Goal: Task Accomplishment & Management: Complete application form

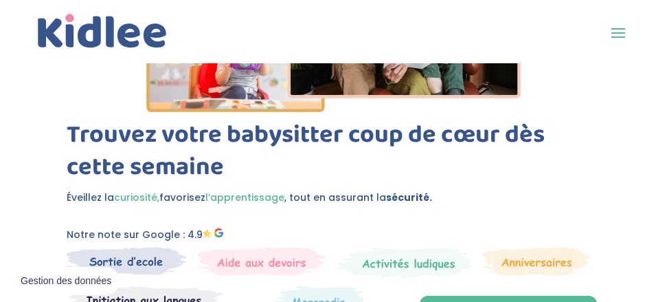
scroll to position [350, 0]
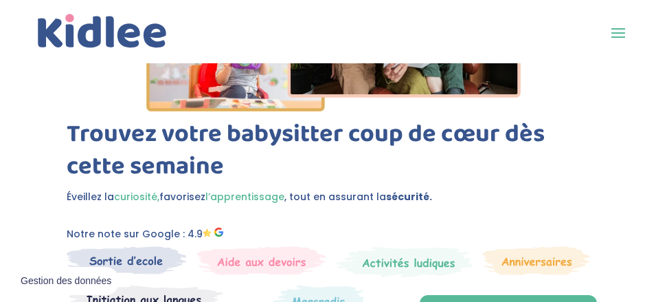
click at [0, 0] on link "Connexion" at bounding box center [0, 0] width 0 height 0
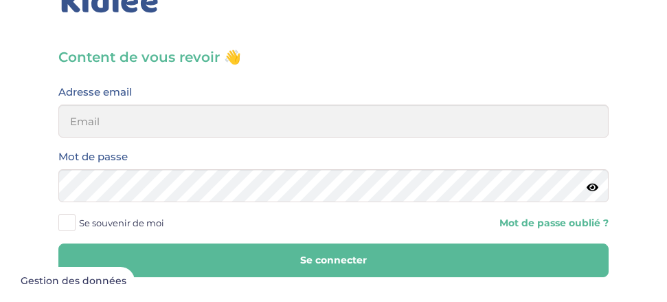
scroll to position [70, 0]
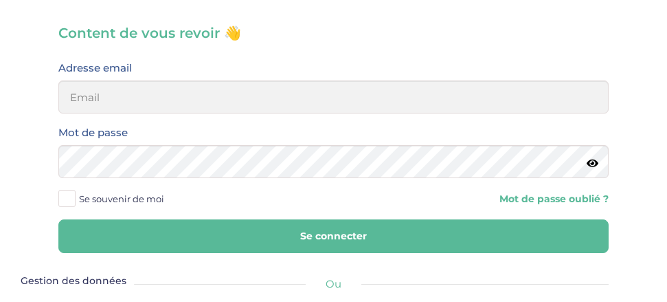
drag, startPoint x: 161, startPoint y: 114, endPoint x: 160, endPoint y: 106, distance: 8.3
click at [161, 113] on div "Adresse email" at bounding box center [333, 91] width 571 height 65
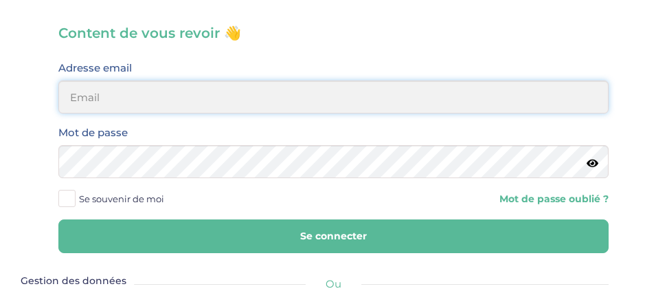
click at [163, 102] on input "email" at bounding box center [333, 96] width 550 height 33
type input "J"
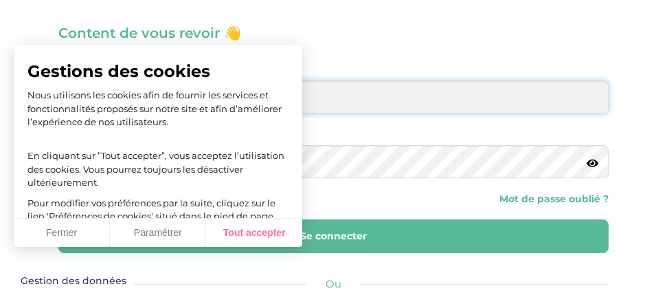
type input "juliestmarie"
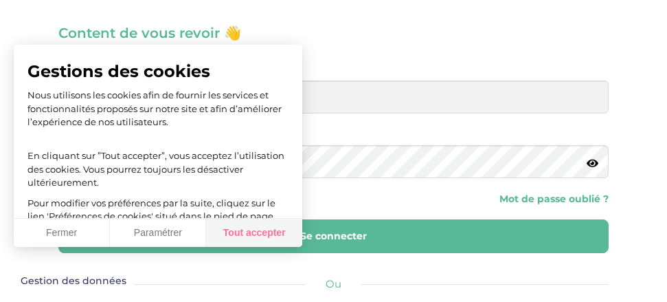
click at [262, 222] on button "Tout accepter" at bounding box center [254, 233] width 96 height 29
checkbox input "true"
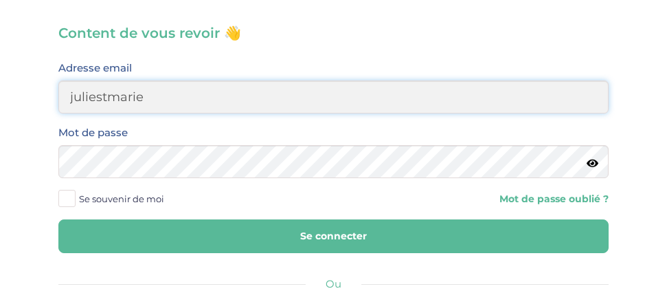
click at [150, 95] on input "juliestmarie" at bounding box center [333, 96] width 550 height 33
type input "juliestmarie94@gmail.com"
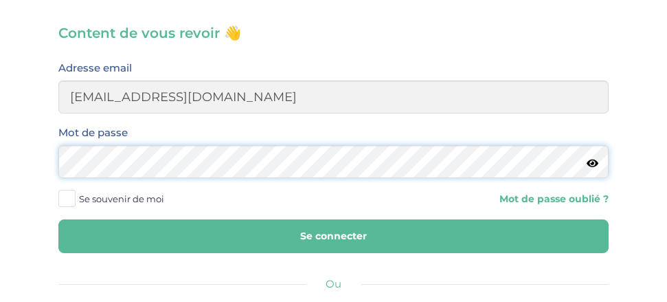
click at [58, 219] on button "Se connecter" at bounding box center [333, 236] width 550 height 34
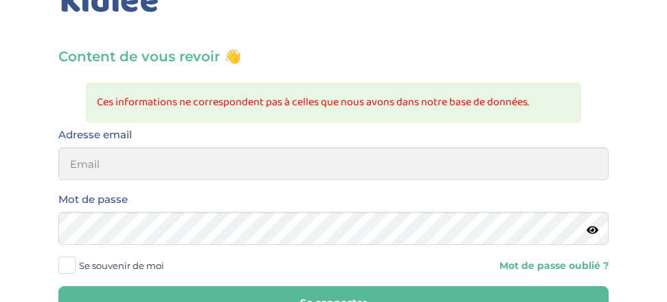
scroll to position [70, 0]
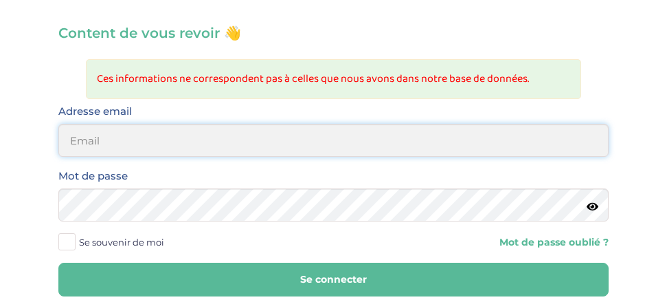
click at [131, 150] on input "email" at bounding box center [333, 140] width 550 height 33
type input "juliestmarie94@gmail.com"
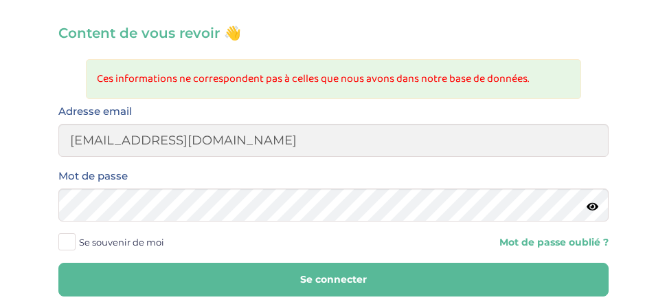
click at [118, 224] on div "Mot de passe" at bounding box center [333, 199] width 571 height 65
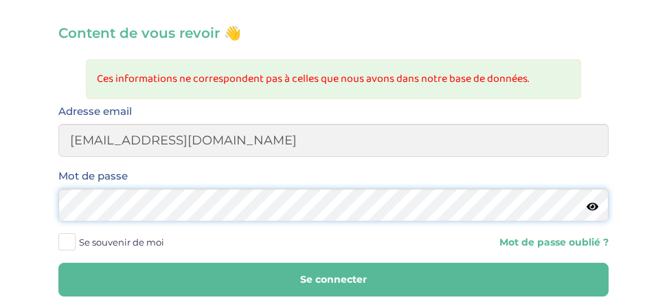
click at [58, 262] on button "Se connecter" at bounding box center [333, 279] width 550 height 34
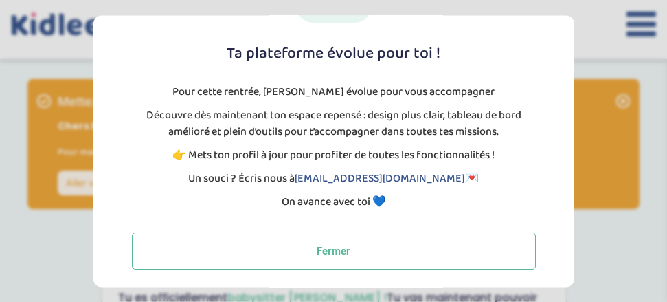
scroll to position [107, 0]
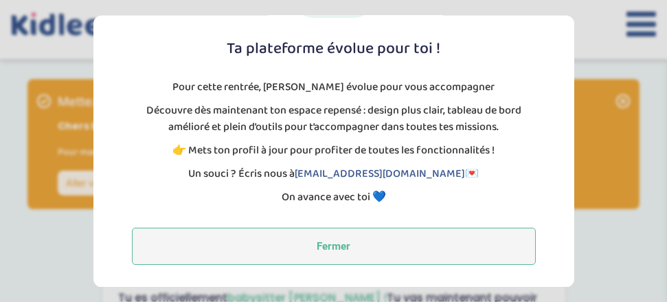
click at [311, 256] on button "Fermer" at bounding box center [334, 245] width 404 height 37
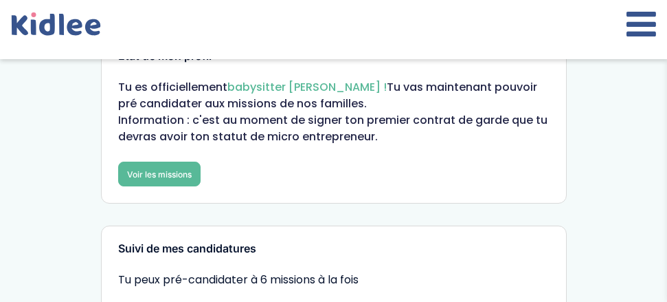
scroll to position [0, 0]
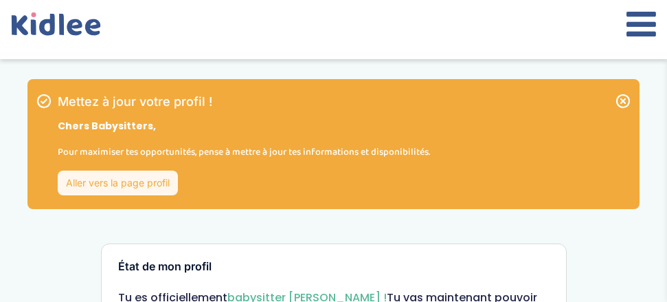
click at [131, 187] on link "Aller vers la page profil" at bounding box center [118, 182] width 120 height 25
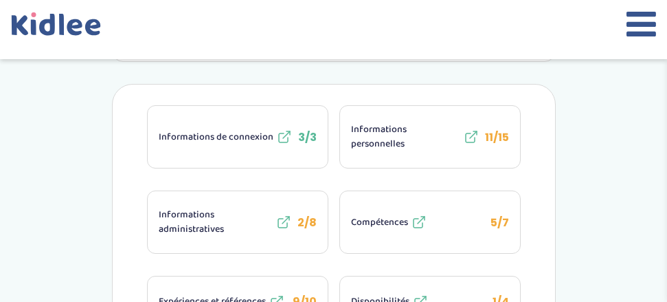
scroll to position [280, 0]
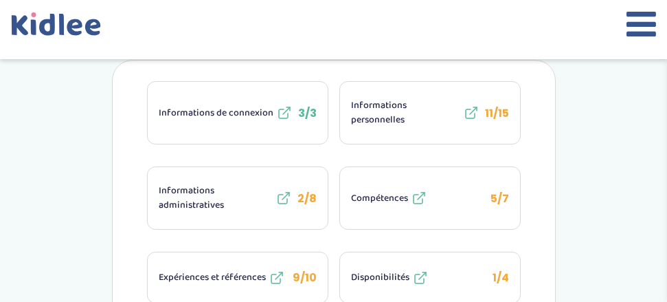
click at [253, 196] on span "Informations administratives" at bounding box center [216, 197] width 114 height 29
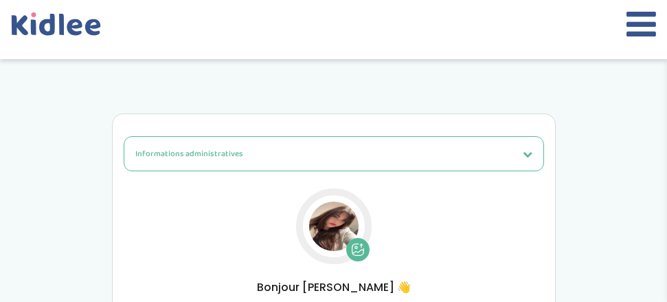
select select "Carte d'identité française ou Passeport français daté de moins de 5 ans"
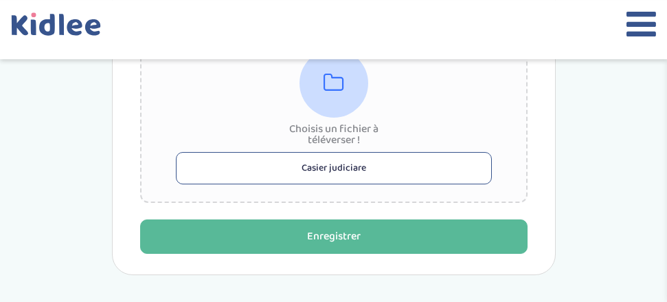
scroll to position [1332, 0]
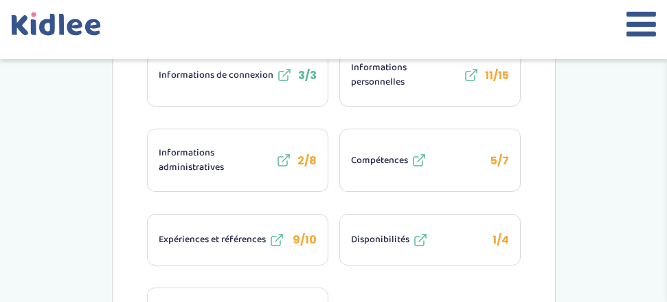
scroll to position [350, 0]
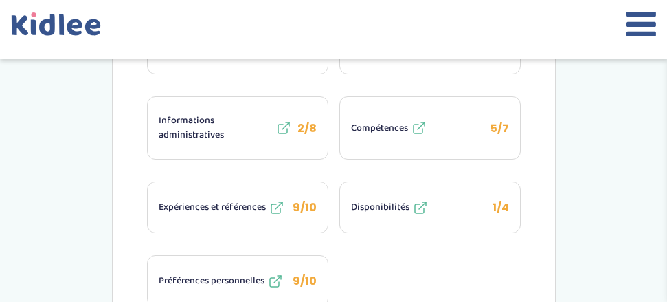
click at [482, 128] on button "Compétences 5/7" at bounding box center [430, 128] width 180 height 62
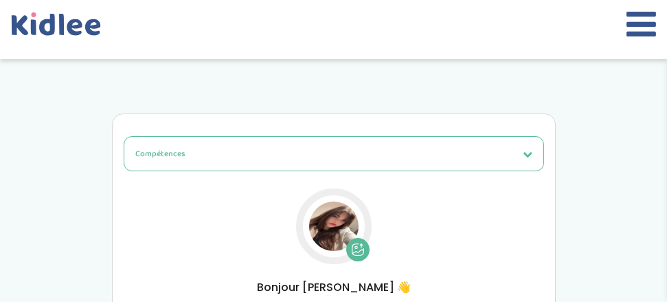
select select "6eme"
select select "4eme"
select select "6eme"
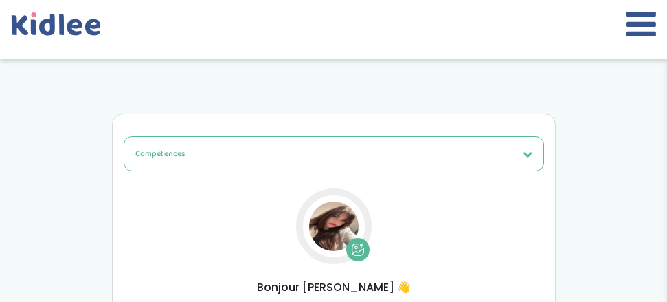
select select "6eme"
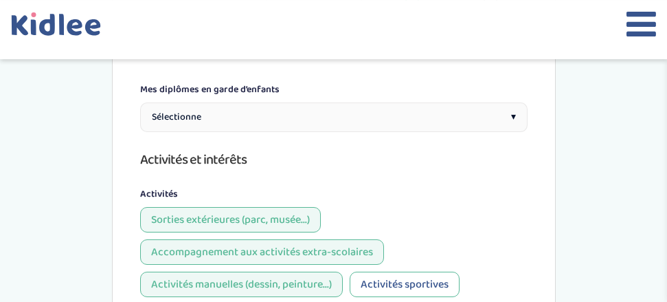
scroll to position [1192, 0]
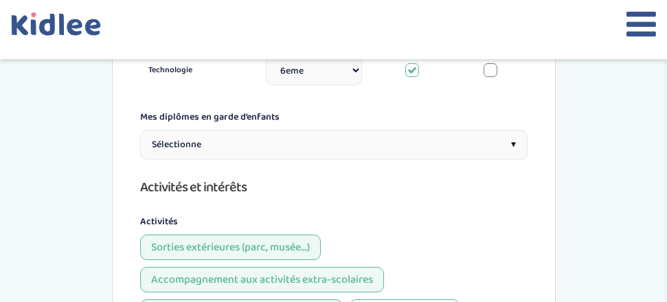
click at [420, 130] on div "Sélectionne ▾" at bounding box center [334, 145] width 388 height 30
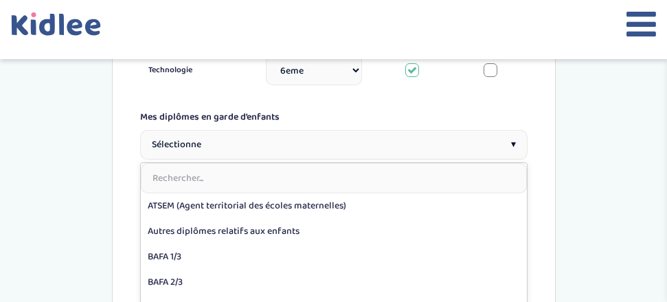
click at [423, 130] on div "Sélectionne ▾" at bounding box center [334, 145] width 388 height 30
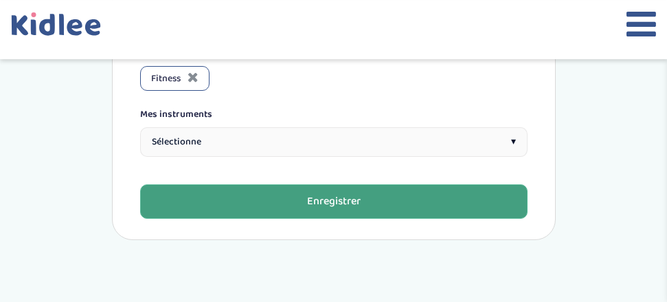
scroll to position [1752, 0]
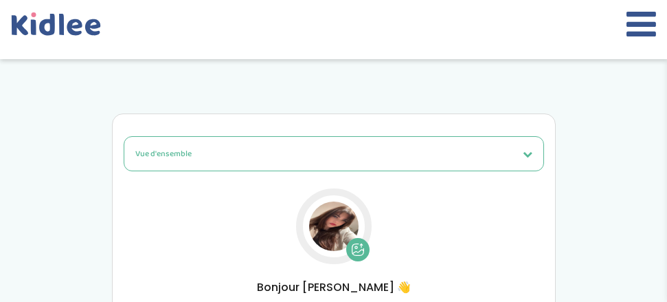
scroll to position [350, 0]
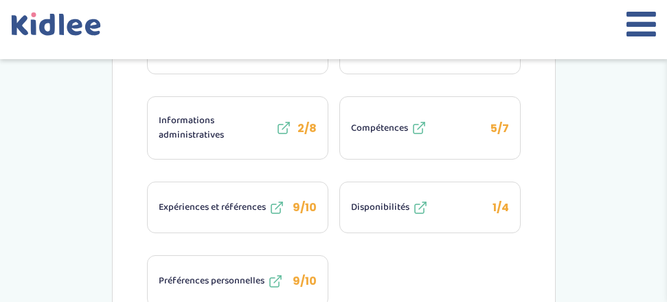
click at [478, 212] on button "Disponibilités 1/4" at bounding box center [430, 207] width 180 height 50
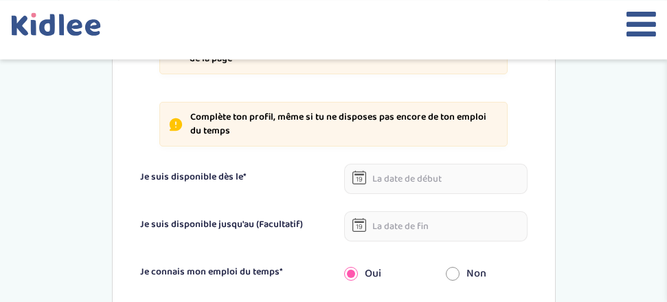
scroll to position [421, 0]
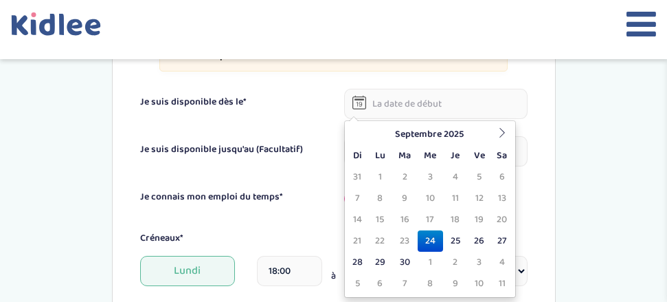
click at [390, 104] on input "text" at bounding box center [435, 104] width 183 height 30
click at [438, 236] on td "24" at bounding box center [430, 240] width 25 height 21
type input "24-09-2025"
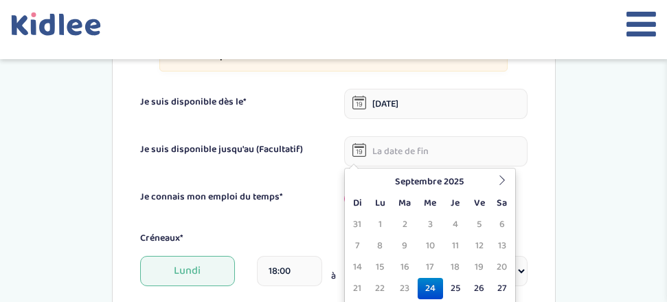
click at [388, 155] on input "text" at bounding box center [435, 151] width 183 height 30
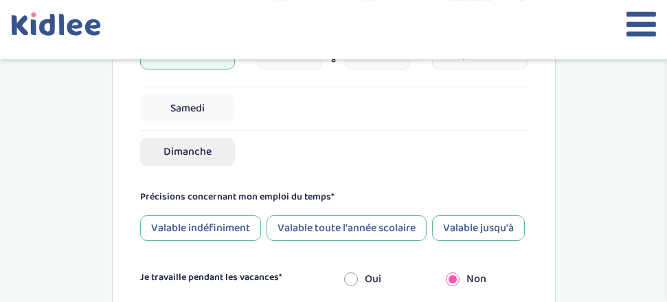
scroll to position [911, 0]
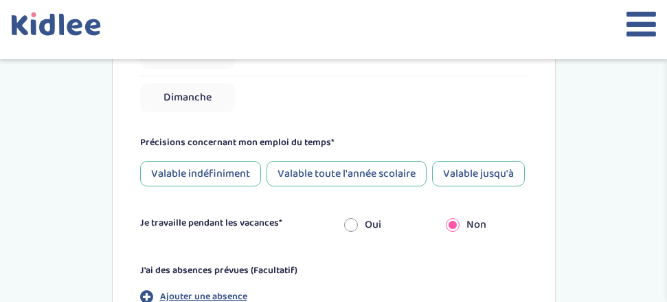
click at [326, 165] on div "Valable toute l'année scolaire" at bounding box center [347, 173] width 160 height 25
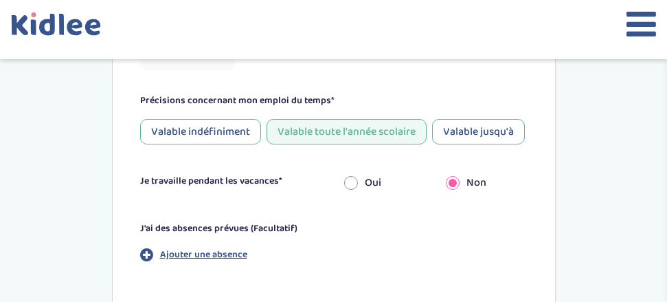
scroll to position [981, 0]
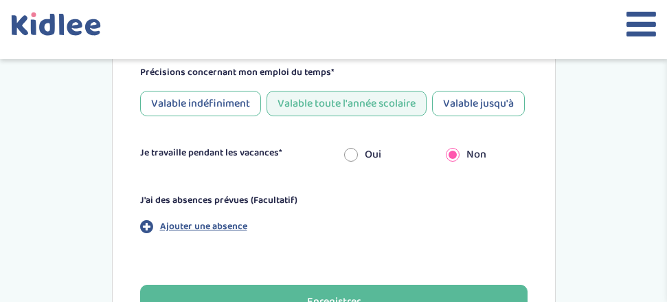
click at [353, 155] on input "radio" at bounding box center [351, 154] width 14 height 30
radio input "true"
radio input "false"
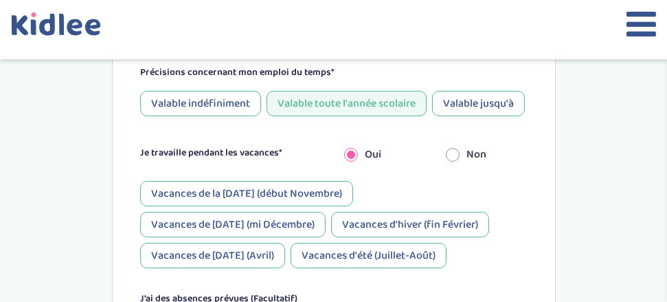
scroll to position [1051, 0]
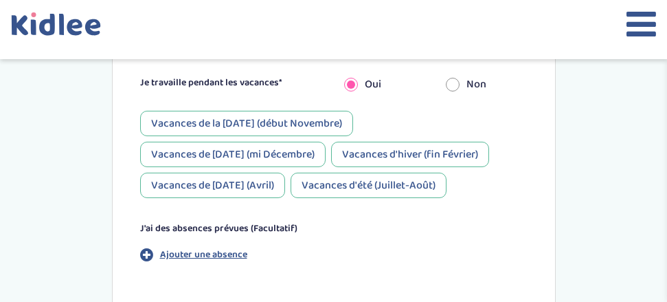
click at [254, 122] on div "Vacances de la Toussaint (début Novembre)" at bounding box center [246, 123] width 213 height 25
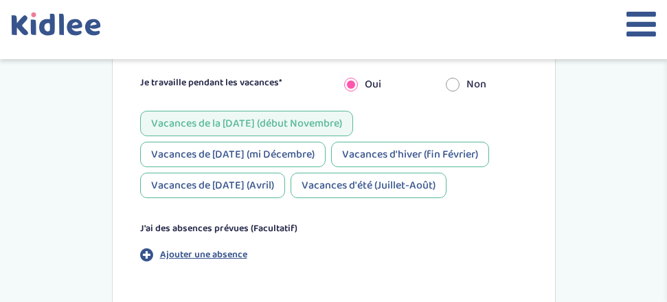
click at [243, 149] on div "Vacances de Noël (mi Décembre)" at bounding box center [233, 154] width 186 height 25
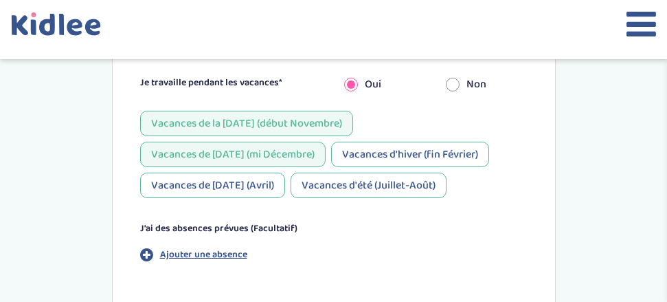
click at [373, 148] on div "Vacances d'hiver (fin Février)" at bounding box center [410, 154] width 158 height 25
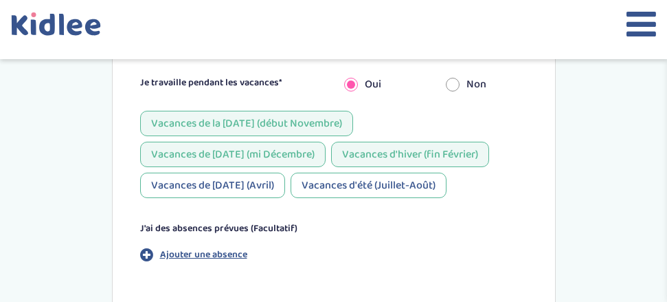
click at [364, 179] on div "Vacances d'été (Juillet-Août)" at bounding box center [369, 184] width 156 height 25
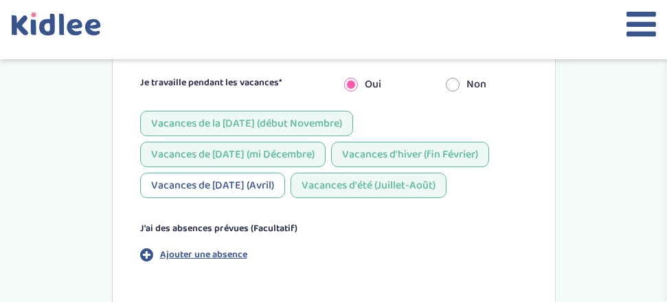
click at [259, 180] on div "Vacances de Pâques (Avril)" at bounding box center [212, 184] width 145 height 25
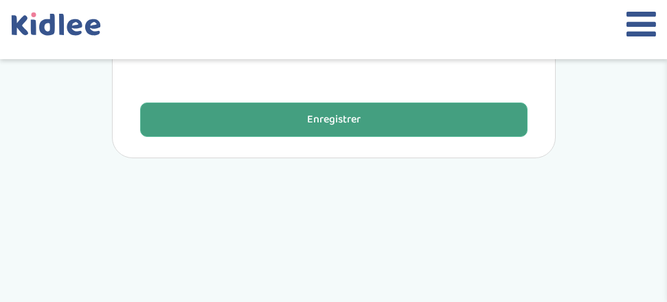
click at [348, 120] on div "Enregistrer" at bounding box center [334, 120] width 54 height 16
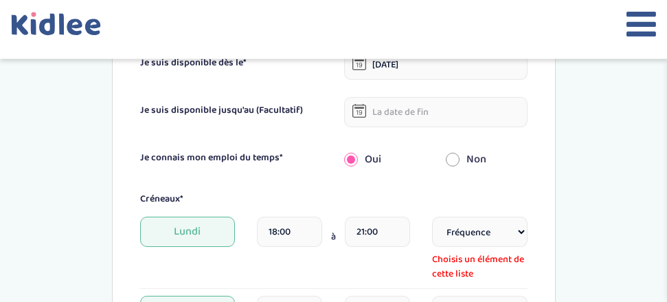
scroll to position [550, 0]
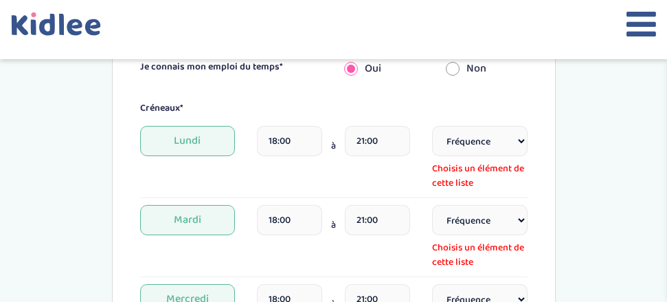
select select "1"
click option "Toutes les semaines" at bounding box center [0, 0] width 0 height 0
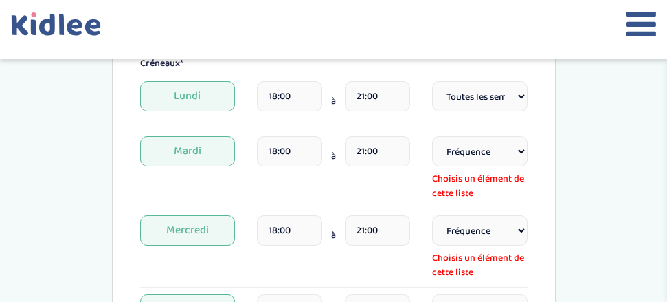
scroll to position [621, 0]
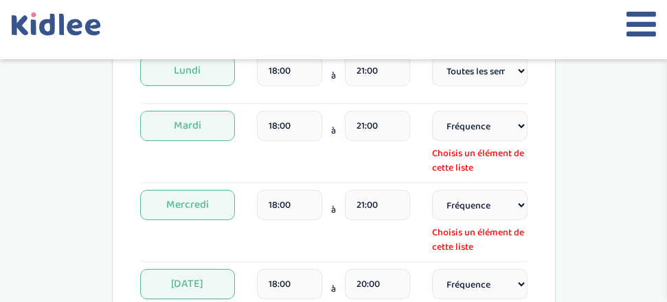
click at [500, 144] on div "Fréquence Toutes les semaines Toutes les 2 semaines Tous les mois Choisis un él…" at bounding box center [479, 143] width 95 height 65
select select "1"
click option "Toutes les semaines" at bounding box center [0, 0] width 0 height 0
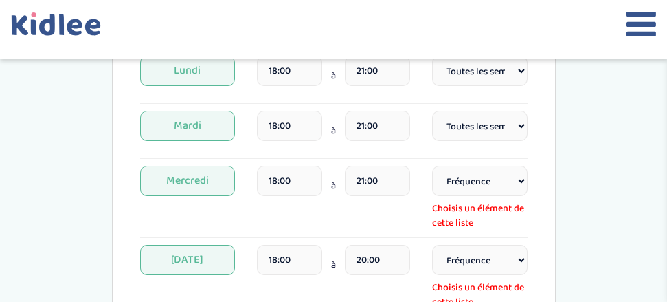
click at [432, 166] on select "Fréquence Toutes les semaines Toutes les 2 semaines Tous les mois" at bounding box center [479, 181] width 95 height 30
select select "1"
click option "Toutes les semaines" at bounding box center [0, 0] width 0 height 0
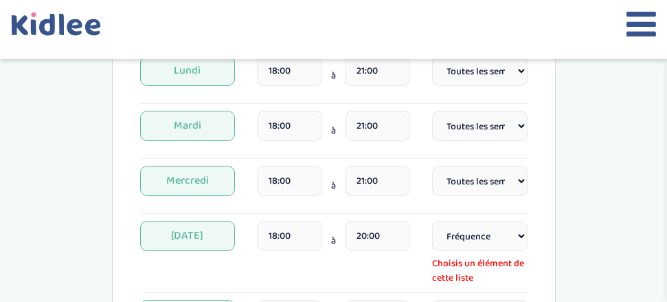
click at [432, 221] on select "Fréquence Toutes les semaines Toutes les 2 semaines Tous les mois" at bounding box center [479, 236] width 95 height 30
select select "1"
click option "Toutes les semaines" at bounding box center [0, 0] width 0 height 0
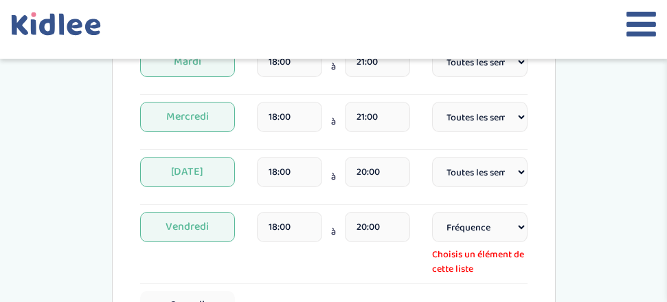
scroll to position [761, 0]
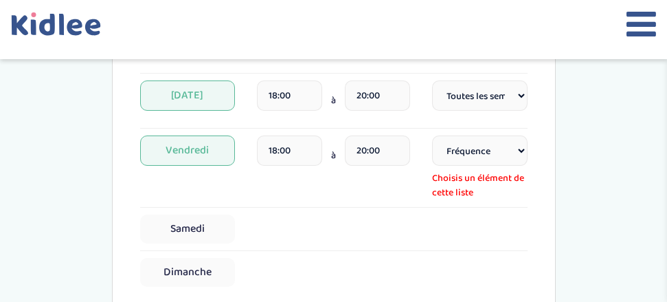
click at [432, 135] on select "Fréquence Toutes les semaines Toutes les 2 semaines Tous les mois" at bounding box center [479, 150] width 95 height 30
select select "1"
click option "Toutes les semaines" at bounding box center [0, 0] width 0 height 0
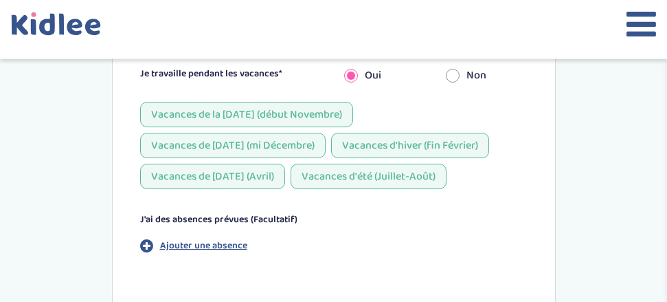
scroll to position [1111, 0]
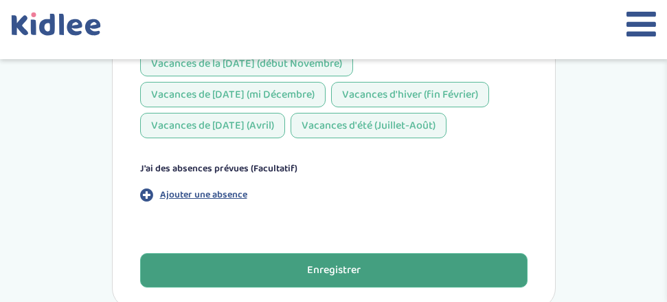
click at [383, 257] on button "Enregistrer" at bounding box center [334, 270] width 388 height 34
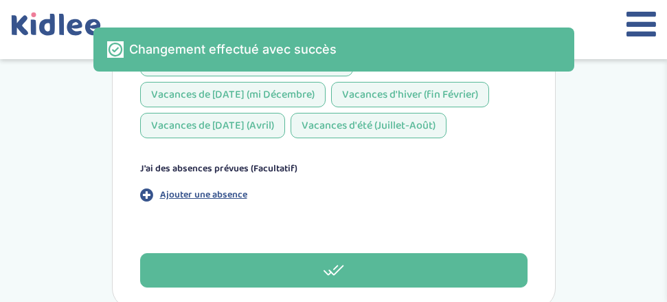
click at [634, 21] on icon at bounding box center [642, 24] width 30 height 34
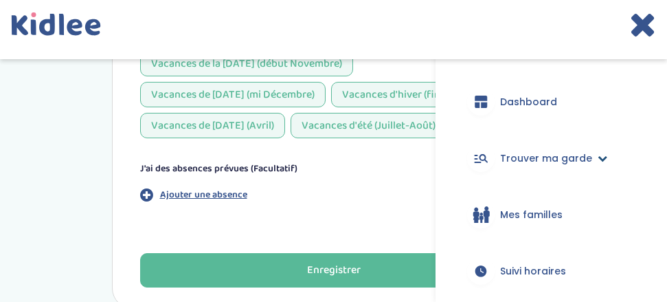
click at [537, 166] on link "Trouver ma garde" at bounding box center [551, 157] width 190 height 49
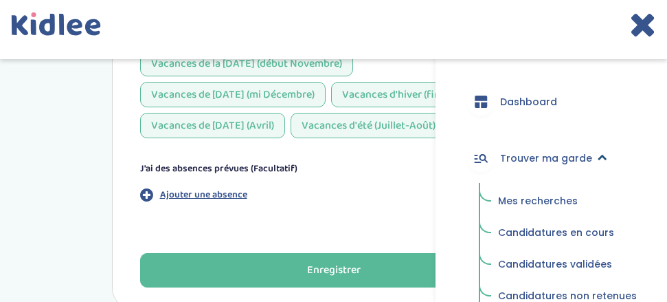
scroll to position [0, 0]
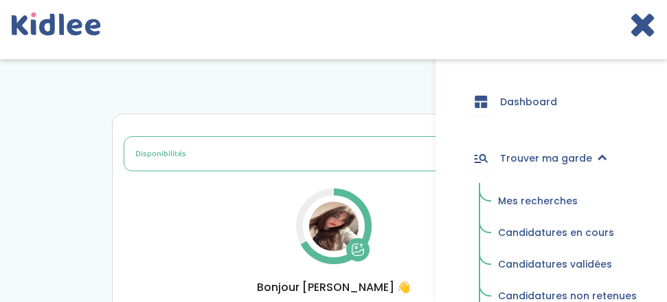
click at [130, 193] on div "Disponibilités Vue d'ensemble Informations de connexion Informations personnell…" at bounding box center [334, 215] width 421 height 159
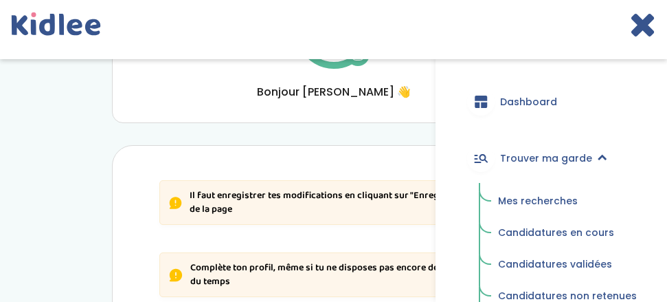
scroll to position [210, 0]
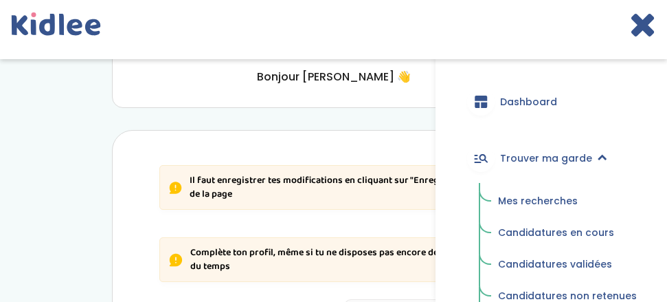
click at [366, 187] on p "Il faut enregistrer tes modifications en cliquant sur "Enregistrer" en bas de l…" at bounding box center [344, 187] width 309 height 27
click at [643, 23] on icon at bounding box center [642, 24] width 27 height 34
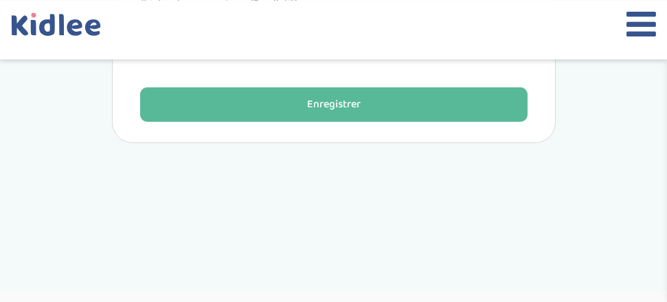
scroll to position [1310, 0]
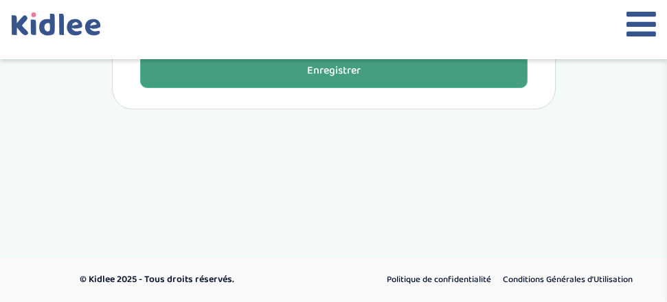
click at [376, 79] on button "Enregistrer" at bounding box center [334, 71] width 388 height 34
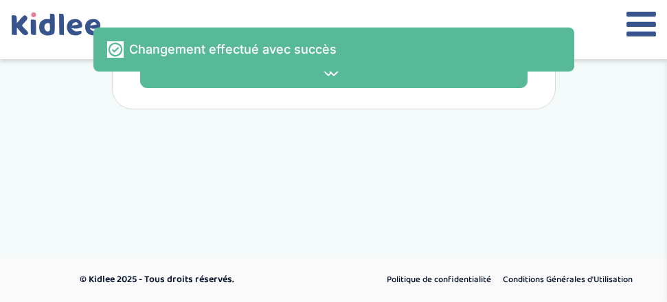
scroll to position [890, 0]
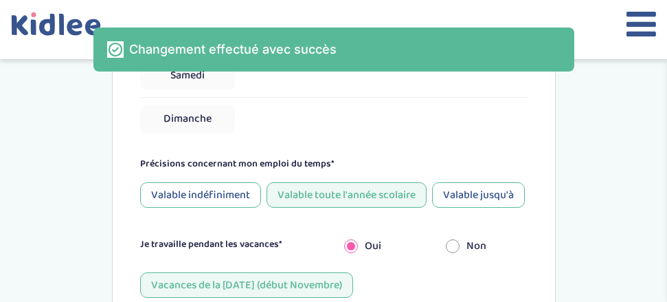
click at [656, 5] on div at bounding box center [333, 29] width 667 height 59
click at [644, 25] on icon at bounding box center [642, 24] width 30 height 34
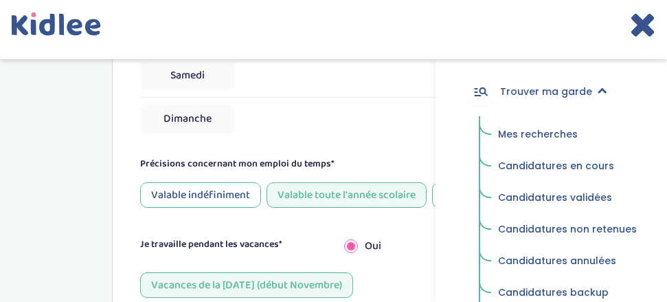
scroll to position [0, 0]
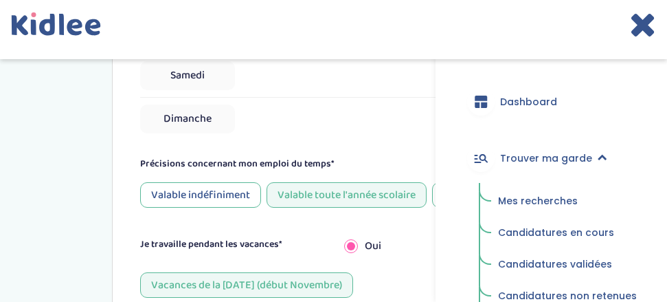
click at [545, 200] on span "Mes recherches" at bounding box center [538, 201] width 80 height 14
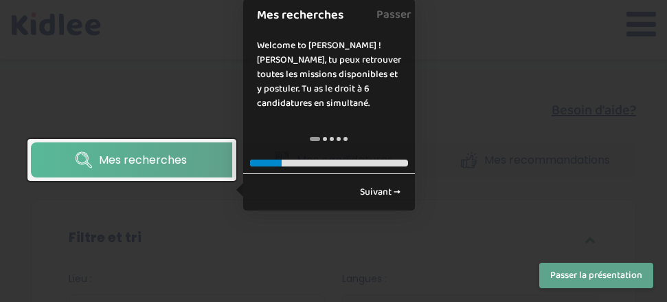
click at [372, 178] on div "← Retour Suivant →" at bounding box center [329, 191] width 172 height 37
click at [372, 188] on link "Suivant →" at bounding box center [381, 192] width 56 height 23
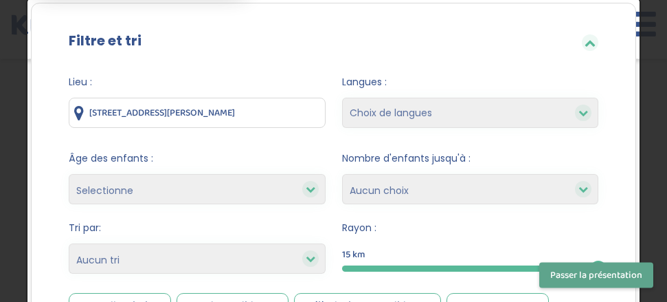
scroll to position [232, 0]
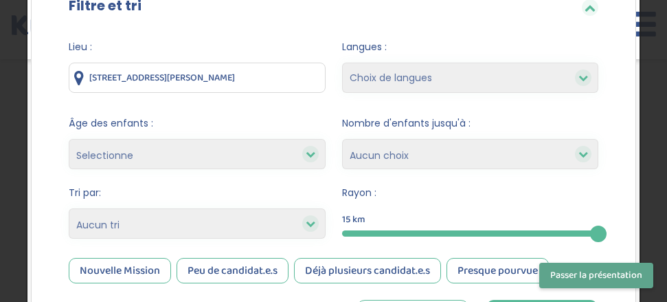
click at [69, 139] on select "Selectionne moins de 3 ans entre 3 et 6 ans plus de 6 ans" at bounding box center [197, 154] width 257 height 30
select select "+6"
click option "plus de 6 ans" at bounding box center [0, 0] width 0 height 0
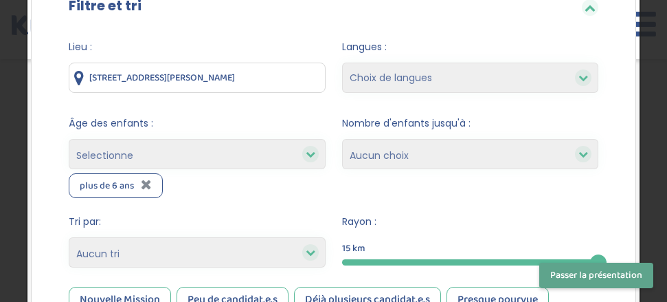
click at [69, 139] on select "Selectionne moins de 3 ans entre 3 et 6 ans plus de 6 ans" at bounding box center [197, 154] width 257 height 30
select select "3-6"
click option "entre 3 et 6 ans" at bounding box center [0, 0] width 0 height 0
select select
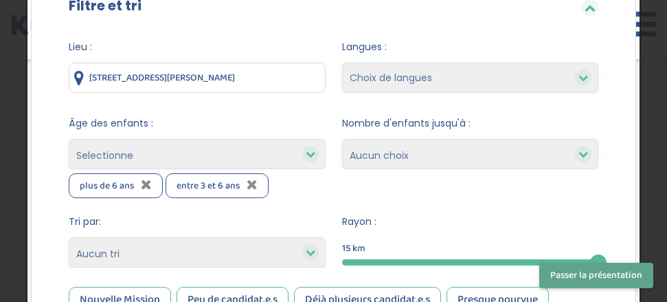
scroll to position [302, 0]
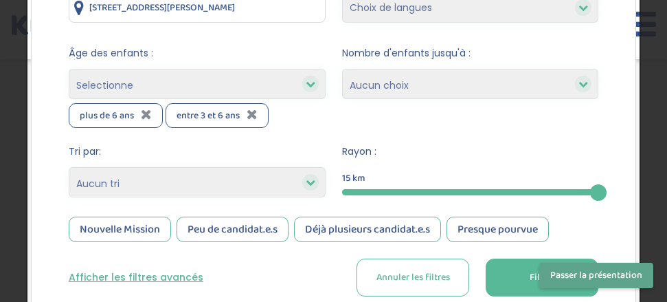
click at [69, 167] on select "Heures par semaine (croissant) Heures par semaine (décroissant) Date de démarra…" at bounding box center [197, 182] width 257 height 30
select select "salary_asc"
click option "Revenu (croissant)" at bounding box center [0, 0] width 0 height 0
drag, startPoint x: 509, startPoint y: 189, endPoint x: 448, endPoint y: 190, distance: 61.2
click at [452, 191] on div at bounding box center [470, 192] width 257 height 6
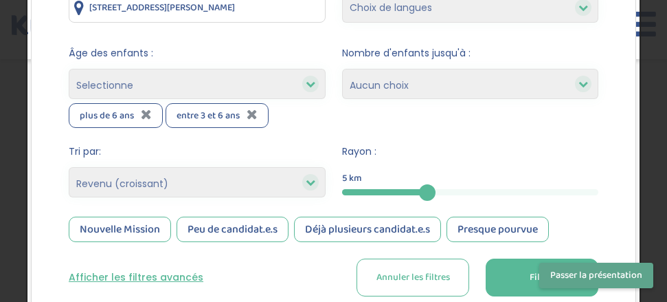
click at [427, 190] on div at bounding box center [384, 192] width 85 height 6
click at [462, 188] on div "5" at bounding box center [470, 192] width 257 height 16
click at [467, 189] on div "5" at bounding box center [470, 192] width 257 height 16
drag, startPoint x: 426, startPoint y: 186, endPoint x: 484, endPoint y: 183, distance: 58.5
click at [484, 184] on div "10" at bounding box center [484, 192] width 16 height 16
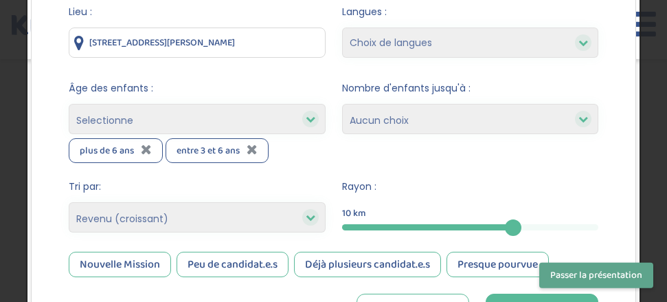
scroll to position [232, 0]
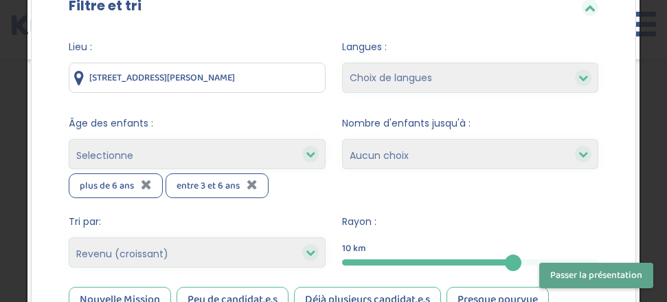
click at [342, 63] on select "Choix de langues Allemand Anglais Espagnol Italien Français Coréen" at bounding box center [470, 78] width 257 height 30
select select "12"
click option "Français" at bounding box center [0, 0] width 0 height 0
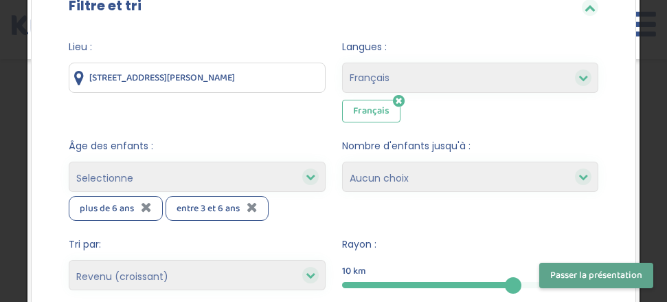
select select
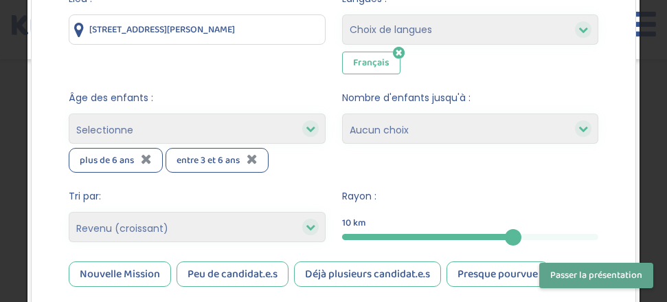
scroll to position [302, 0]
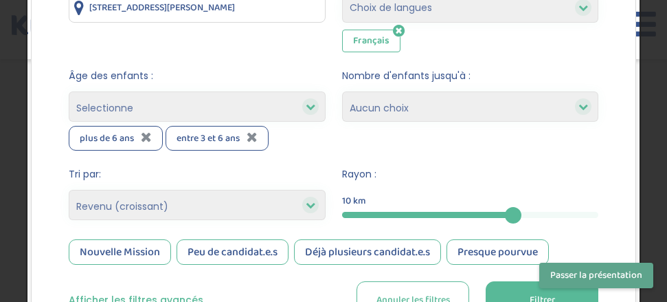
drag, startPoint x: 463, startPoint y: 210, endPoint x: 450, endPoint y: 212, distance: 13.2
click at [462, 210] on div "10" at bounding box center [470, 215] width 257 height 16
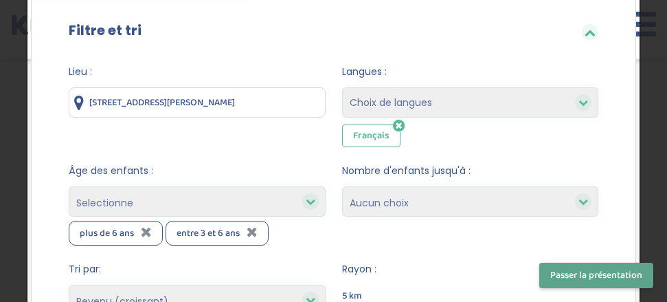
scroll to position [232, 0]
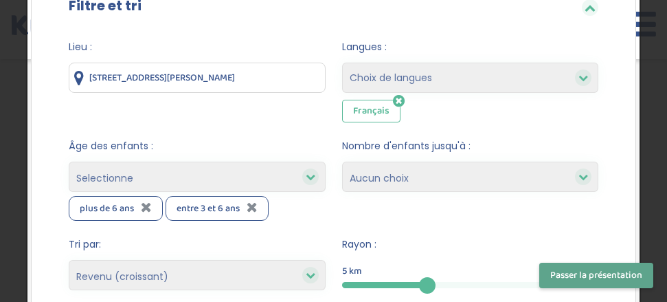
click at [342, 161] on select "1 2 3 4 Aucun choix" at bounding box center [470, 176] width 257 height 30
select select "3"
click option "3" at bounding box center [0, 0] width 0 height 0
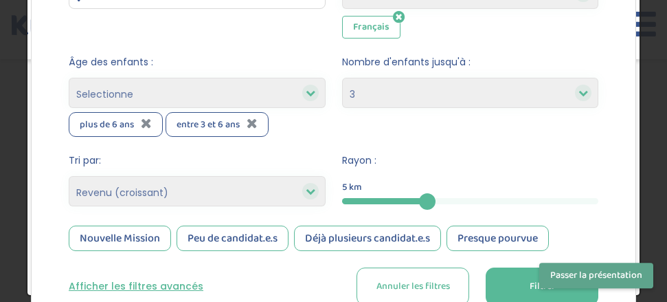
scroll to position [442, 0]
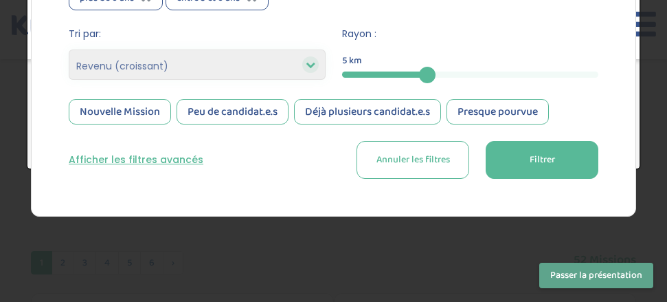
click at [504, 149] on button "Filtrer" at bounding box center [542, 160] width 113 height 38
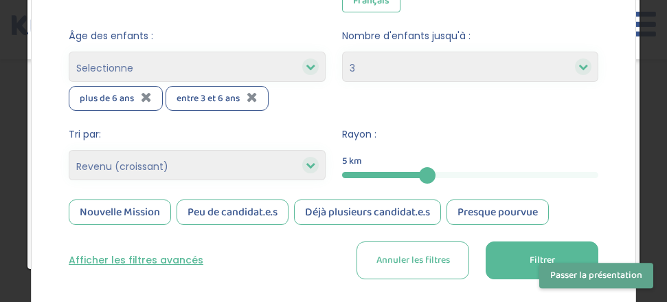
scroll to position [372, 0]
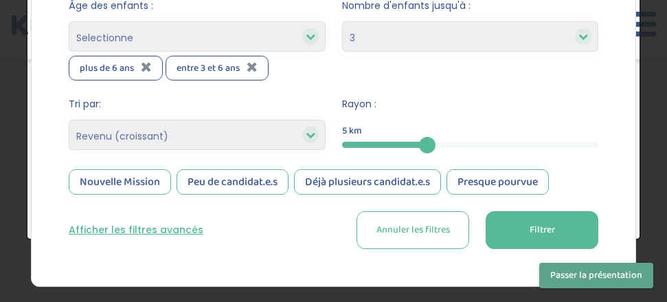
click at [511, 229] on button "Filtrer" at bounding box center [542, 230] width 113 height 38
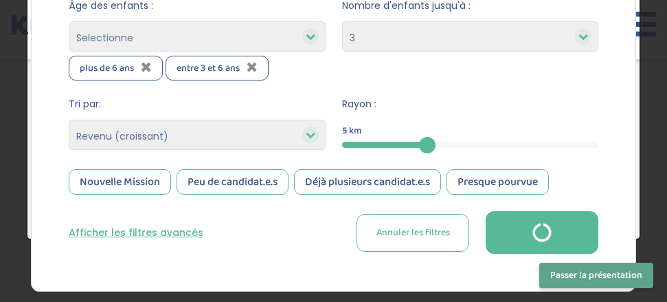
click at [511, 229] on button "button" at bounding box center [542, 232] width 113 height 43
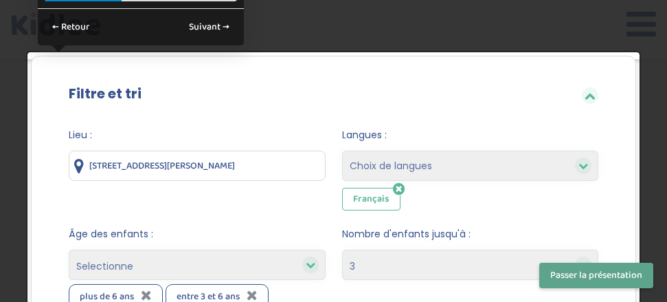
scroll to position [0, 0]
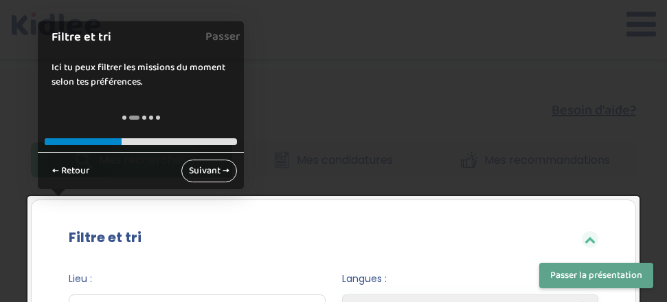
click at [212, 167] on link "Suivant →" at bounding box center [209, 170] width 56 height 23
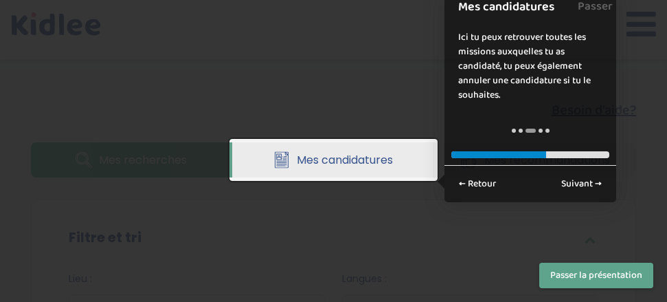
click at [594, 282] on button "Passer la présentation" at bounding box center [596, 274] width 114 height 25
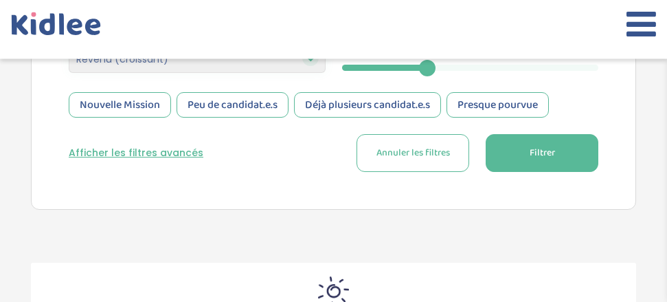
scroll to position [491, 0]
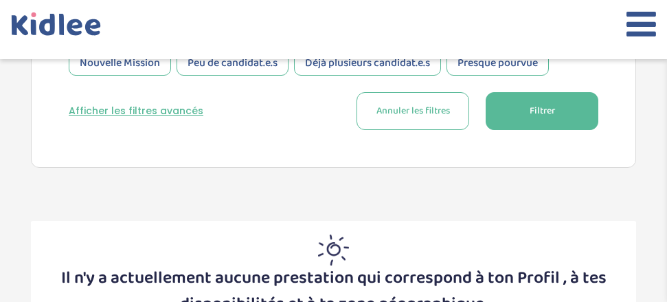
click at [513, 110] on button "Filtrer" at bounding box center [542, 111] width 113 height 38
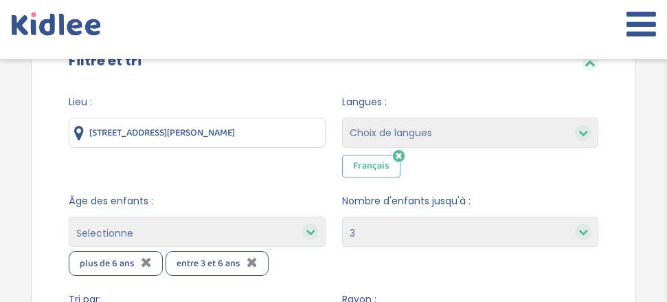
scroll to position [214, 0]
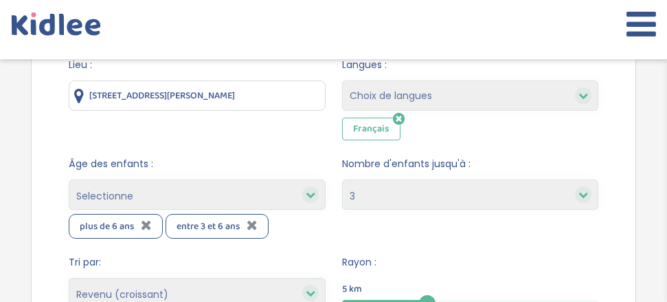
click at [139, 226] on div "plus de 6 ans" at bounding box center [116, 226] width 94 height 25
click at [143, 226] on icon at bounding box center [146, 225] width 11 height 14
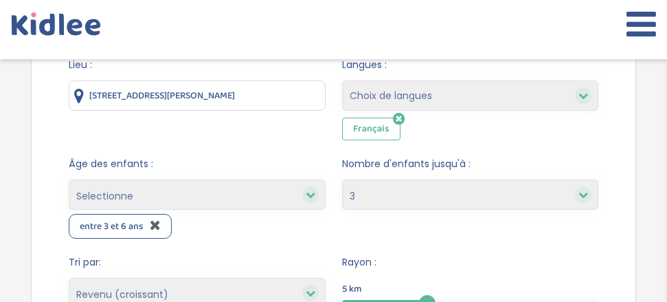
click at [161, 222] on icon at bounding box center [155, 225] width 11 height 14
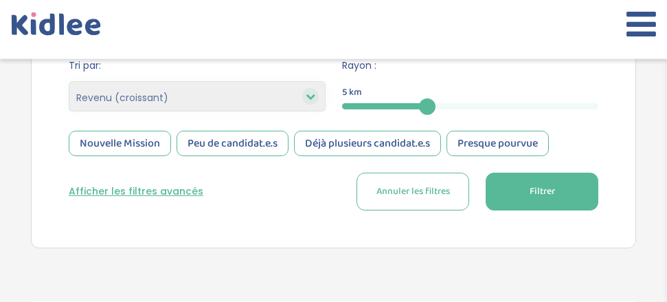
scroll to position [354, 0]
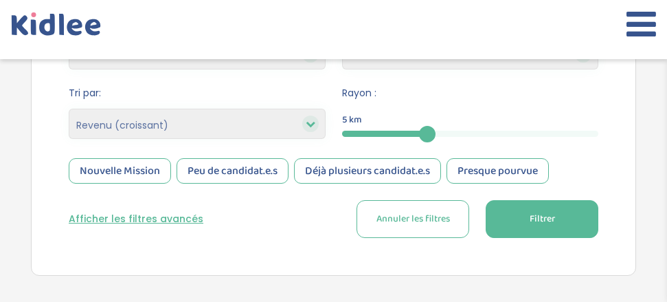
click at [312, 122] on icon at bounding box center [311, 124] width 10 height 10
drag, startPoint x: 427, startPoint y: 135, endPoint x: 511, endPoint y: 133, distance: 83.8
click at [510, 133] on div at bounding box center [501, 134] width 16 height 16
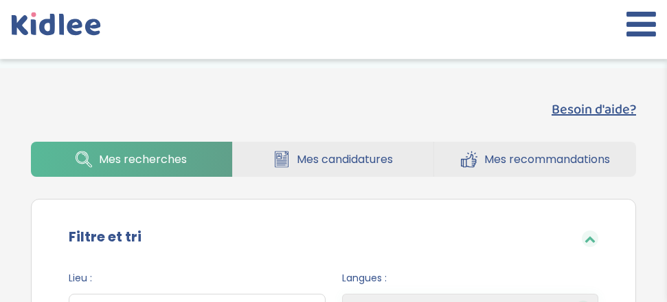
scroll to position [0, 0]
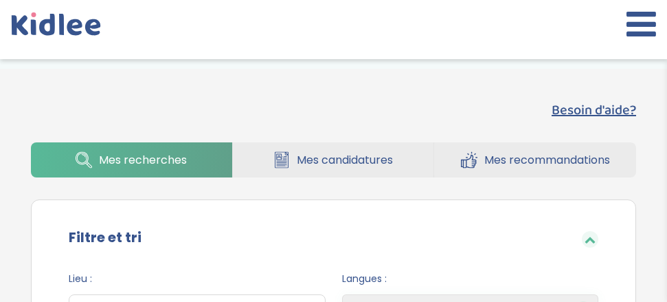
click at [638, 29] on icon at bounding box center [642, 24] width 30 height 34
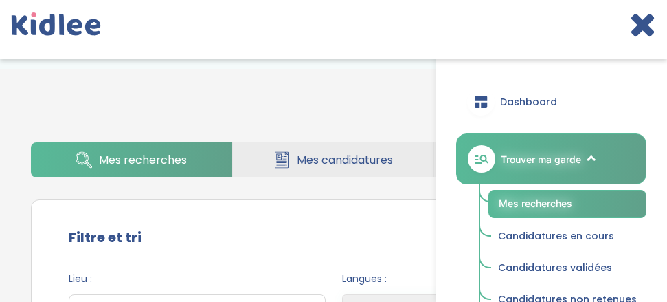
click at [403, 217] on div "Filtre et tri" at bounding box center [333, 238] width 571 height 45
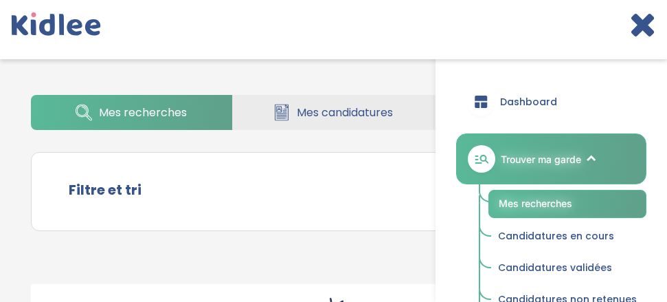
scroll to position [70, 0]
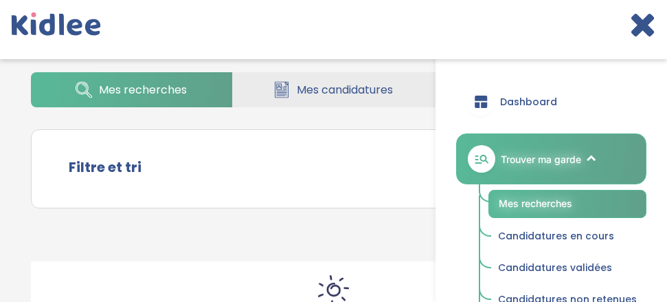
click at [653, 30] on icon at bounding box center [642, 24] width 27 height 34
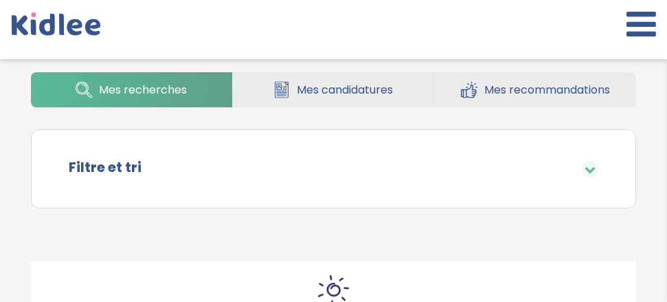
click at [535, 96] on span "Mes recommandations" at bounding box center [547, 89] width 126 height 17
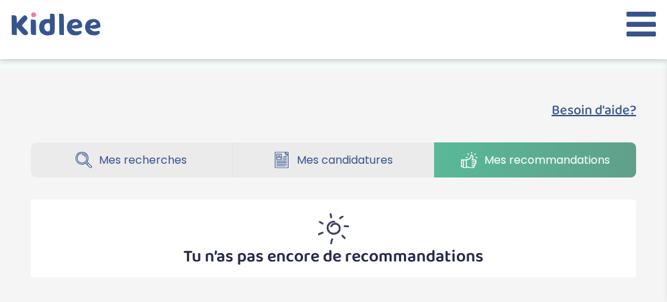
click at [160, 159] on span "Mes recherches" at bounding box center [143, 159] width 88 height 17
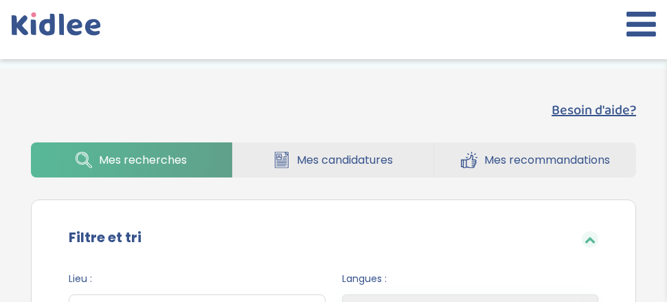
select select "3"
select select "salary_asc"
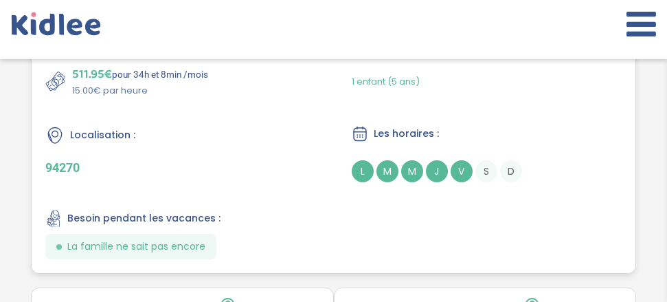
scroll to position [1752, 0]
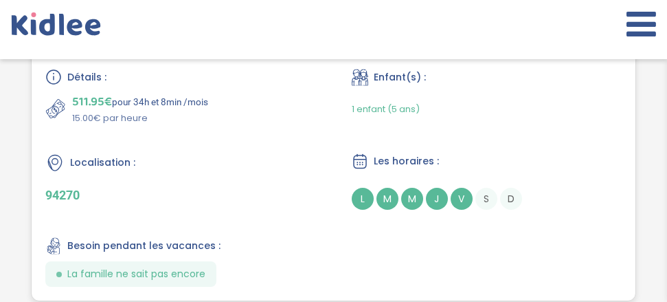
click at [65, 194] on p "94270" at bounding box center [180, 195] width 271 height 14
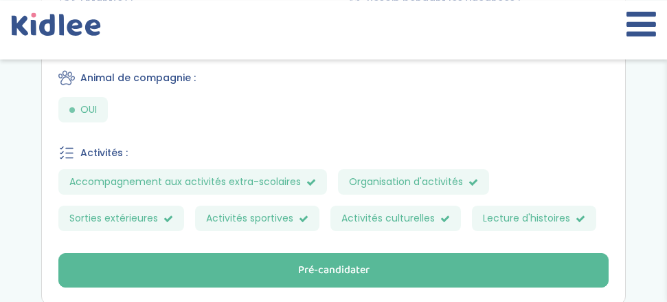
scroll to position [771, 0]
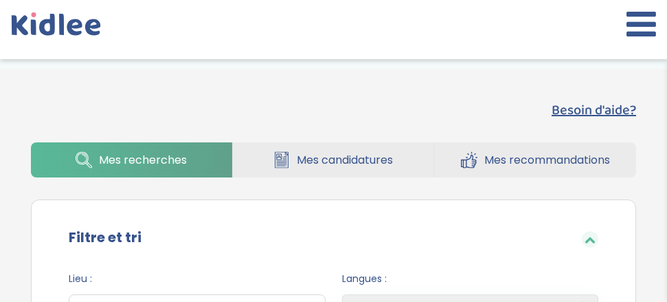
select select "3"
select select "salary_asc"
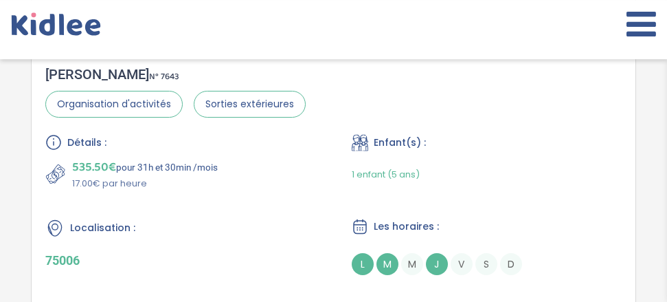
scroll to position [3014, 0]
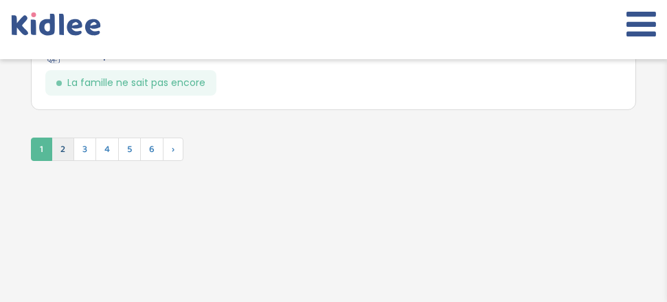
click at [65, 155] on span "2" at bounding box center [63, 148] width 23 height 23
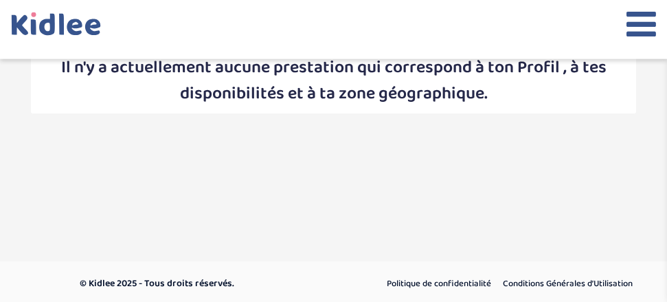
scroll to position [728, 0]
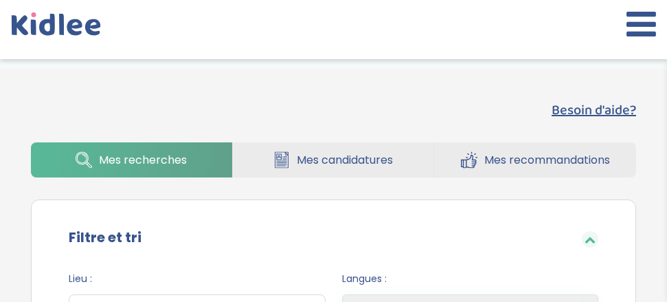
select select "3"
select select "salary_asc"
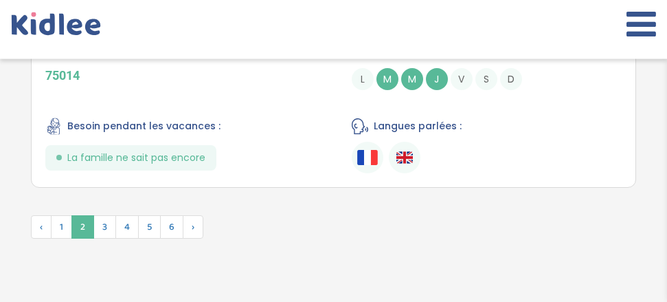
scroll to position [4906, 0]
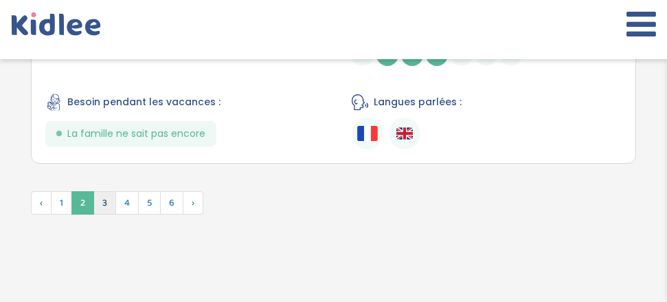
click at [102, 205] on span "3" at bounding box center [104, 202] width 23 height 23
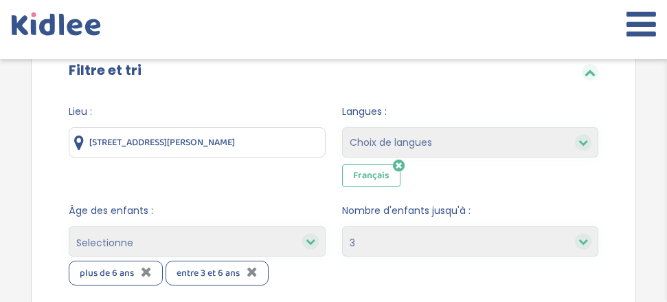
scroll to position [0, 0]
